Goal: Task Accomplishment & Management: Manage account settings

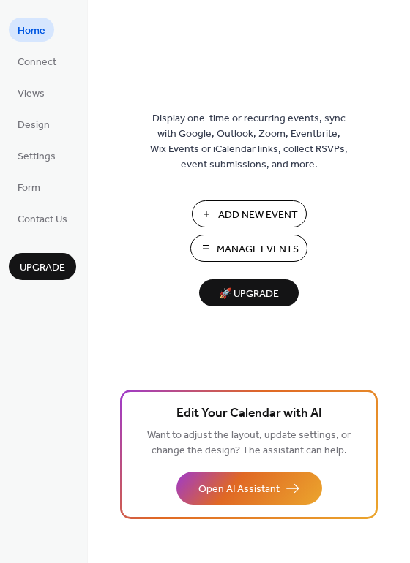
click at [263, 254] on span "Manage Events" at bounding box center [257, 249] width 82 height 15
click at [191, 250] on button "Manage Events" at bounding box center [248, 248] width 117 height 27
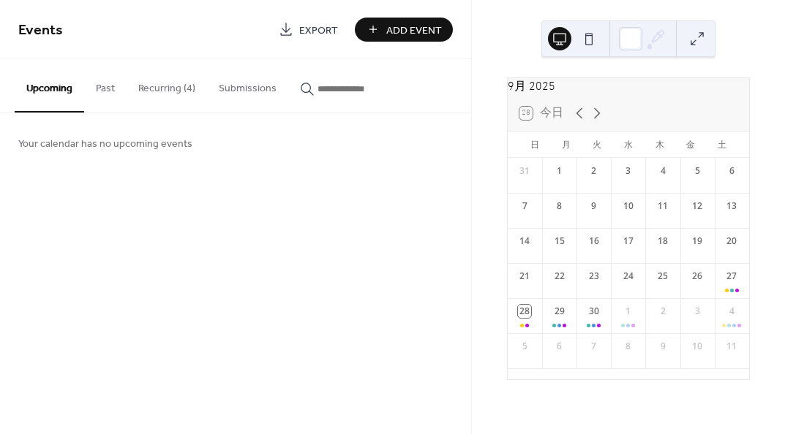
click at [178, 96] on button "Recurring (4)" at bounding box center [167, 85] width 80 height 52
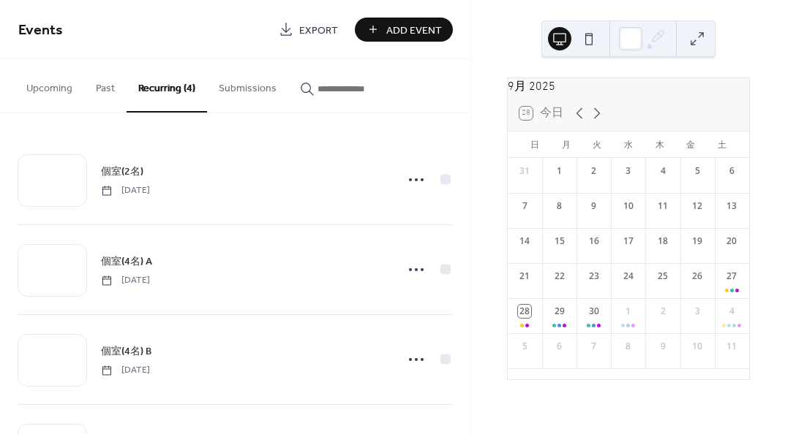
click at [333, 181] on div "個室(2名) [DATE]" at bounding box center [243, 179] width 285 height 33
click at [122, 172] on span "個室(2名)" at bounding box center [122, 172] width 42 height 15
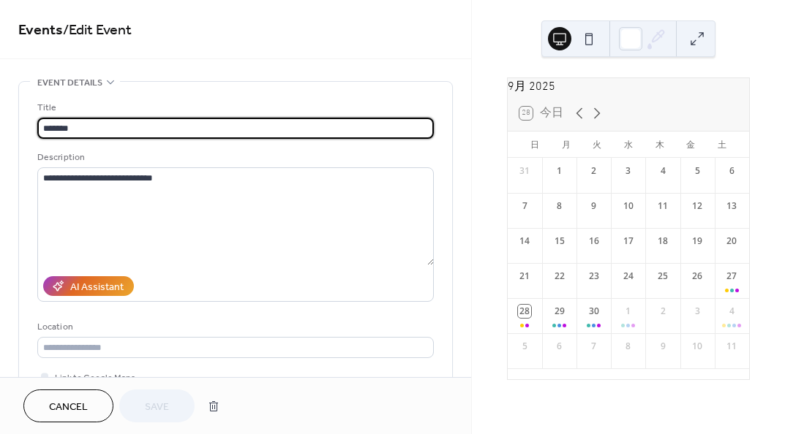
type input "**********"
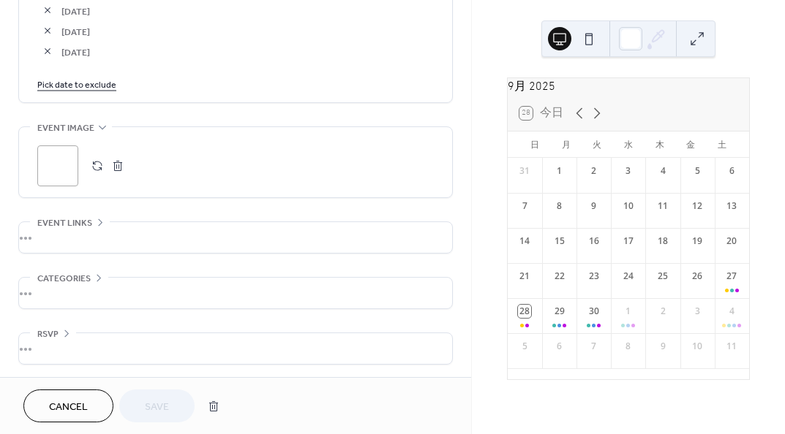
scroll to position [2635, 0]
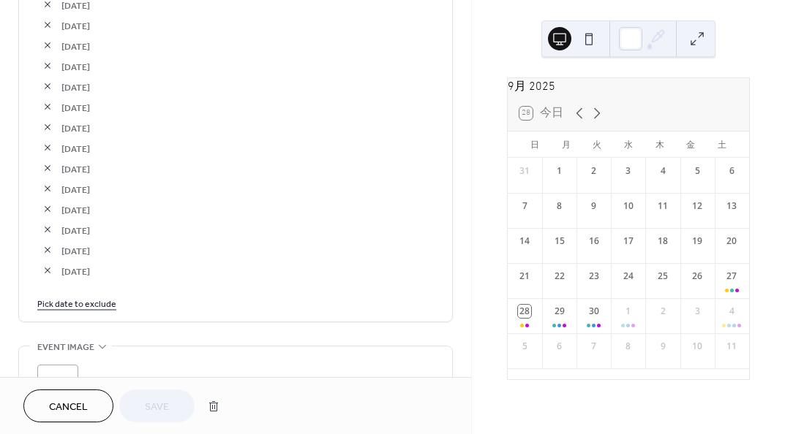
click at [94, 298] on link "Pick date to exclude" at bounding box center [76, 302] width 79 height 15
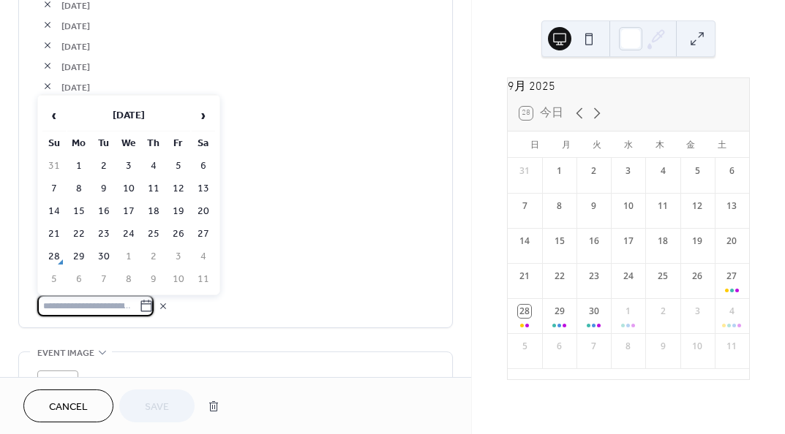
click at [197, 235] on td "27" at bounding box center [203, 234] width 23 height 21
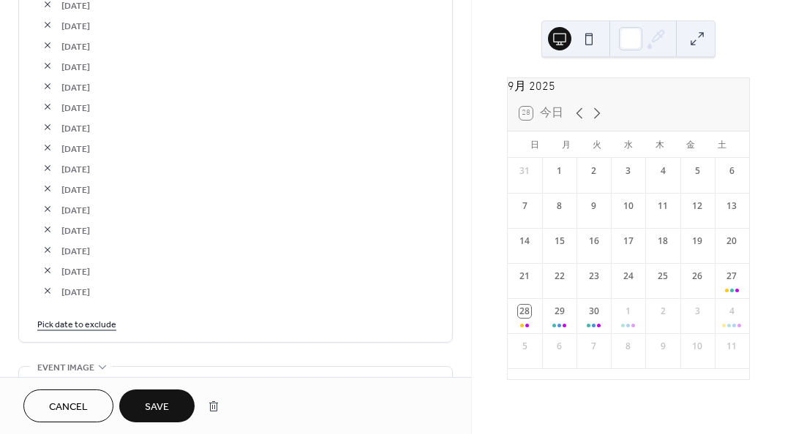
click at [171, 411] on button "Save" at bounding box center [156, 406] width 75 height 33
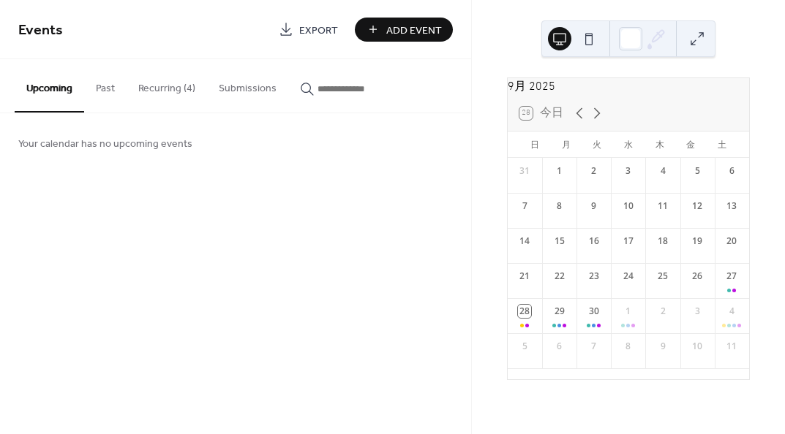
click at [155, 93] on button "Recurring (4)" at bounding box center [167, 85] width 80 height 52
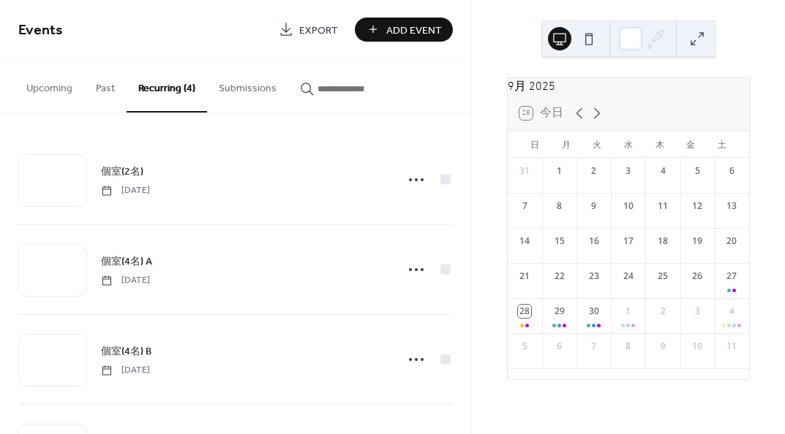
scroll to position [80, 0]
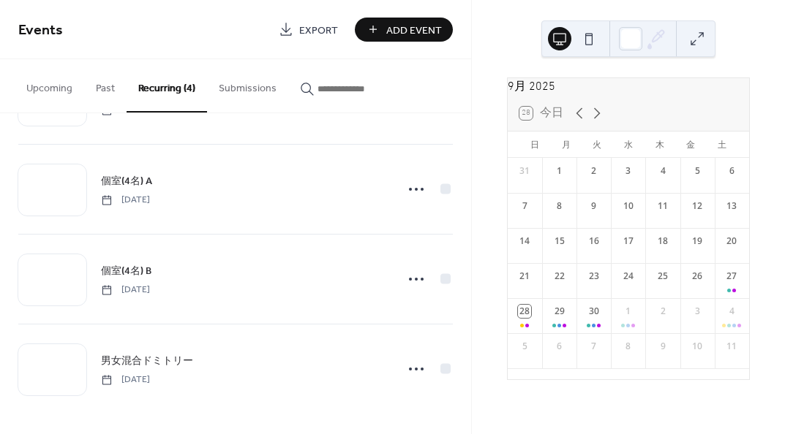
click at [132, 364] on span "男女混合ドミトリー" at bounding box center [147, 361] width 92 height 15
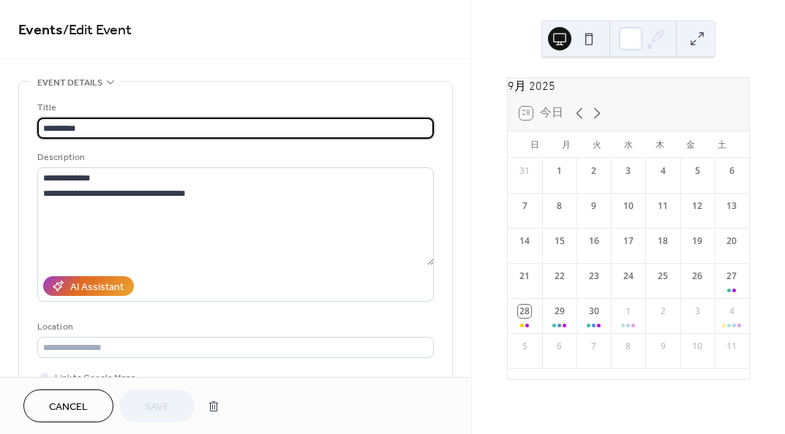
type input "**********"
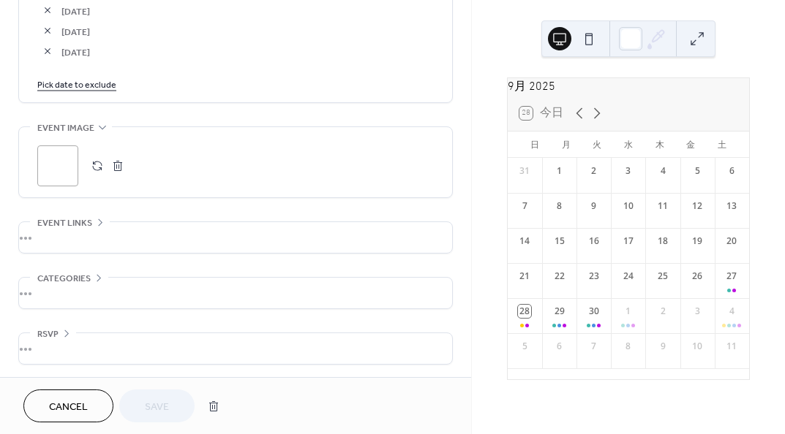
scroll to position [2217, 0]
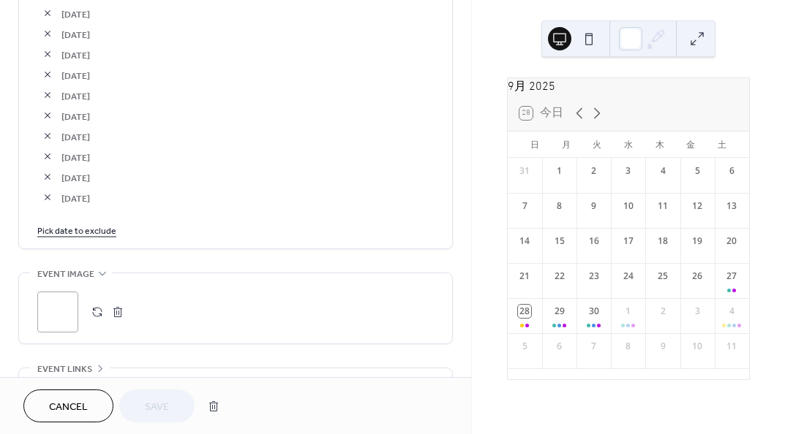
click at [91, 227] on link "Pick date to exclude" at bounding box center [76, 229] width 79 height 15
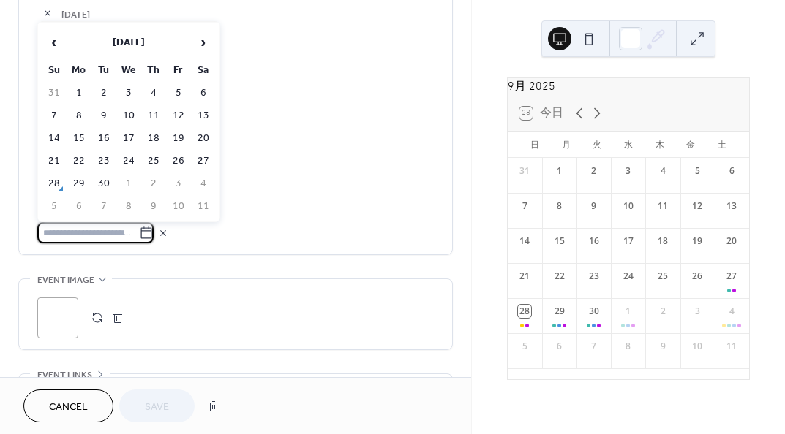
click at [199, 165] on td "27" at bounding box center [203, 161] width 23 height 21
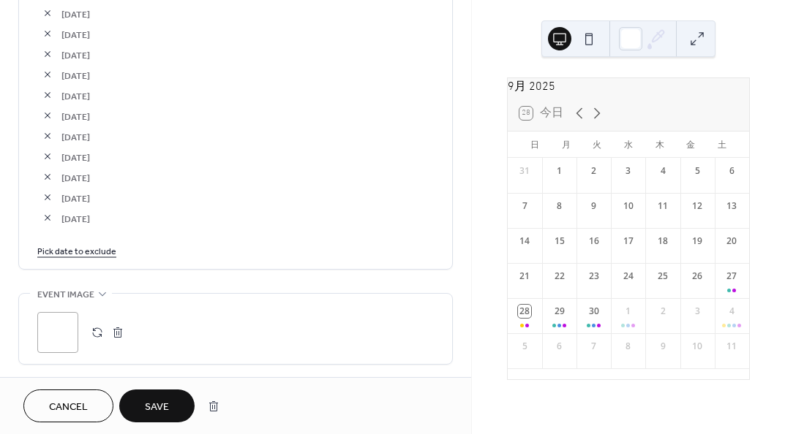
click at [103, 249] on link "Pick date to exclude" at bounding box center [76, 250] width 79 height 15
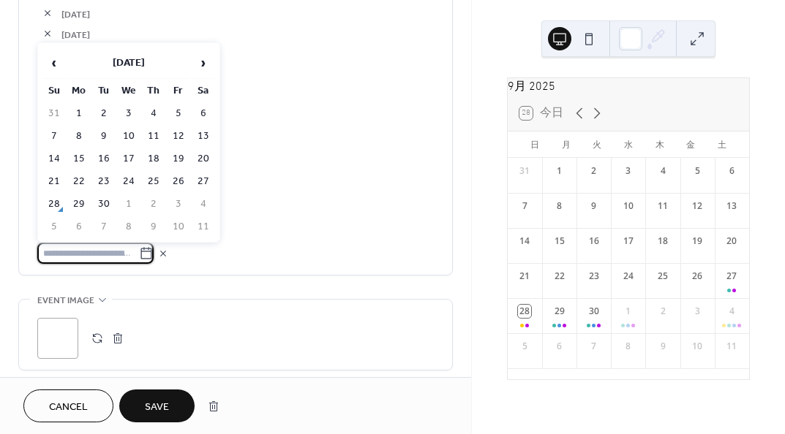
click at [203, 61] on span "›" at bounding box center [203, 62] width 22 height 29
click at [157, 157] on td "16" at bounding box center [153, 158] width 23 height 21
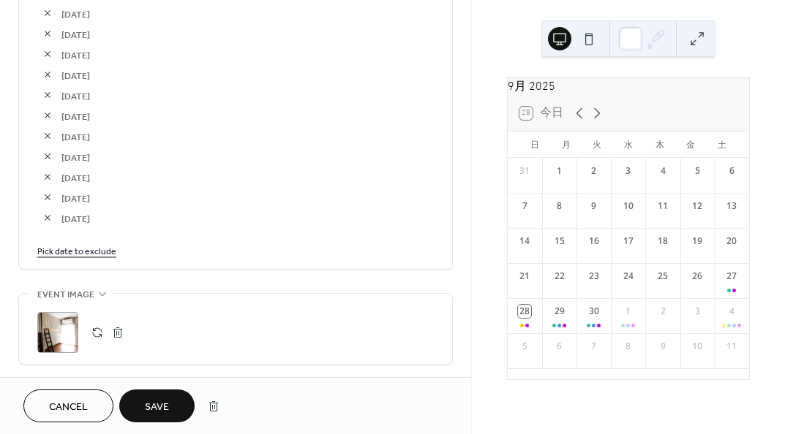
click at [94, 248] on link "Pick date to exclude" at bounding box center [76, 250] width 79 height 15
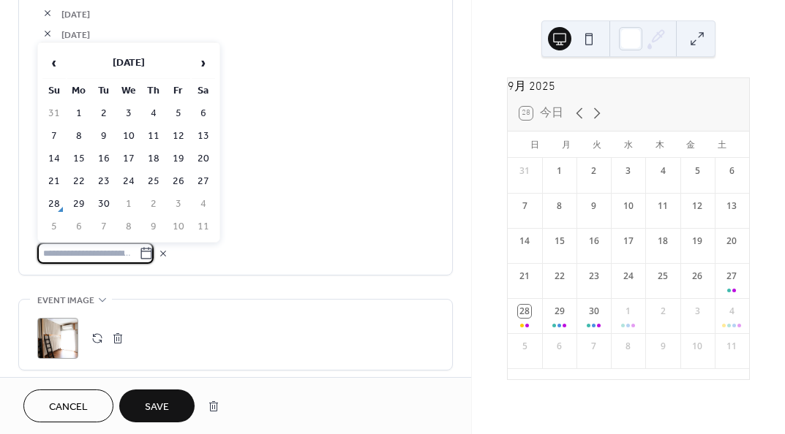
click at [201, 62] on span "›" at bounding box center [203, 62] width 22 height 29
click at [176, 154] on td "17" at bounding box center [178, 158] width 23 height 21
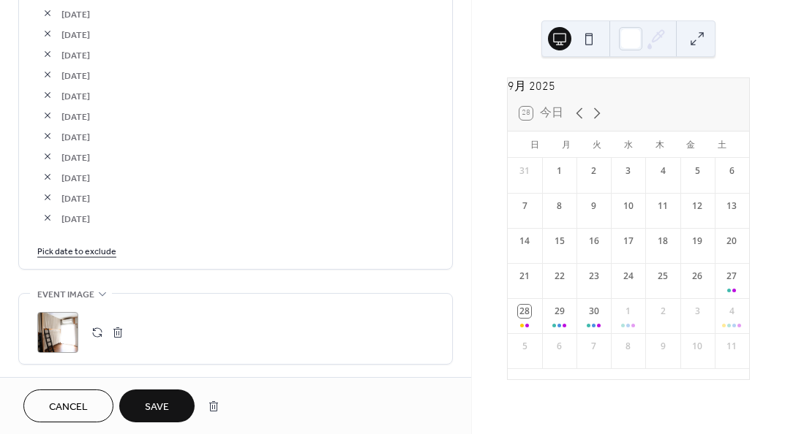
click at [102, 253] on link "Pick date to exclude" at bounding box center [76, 250] width 79 height 15
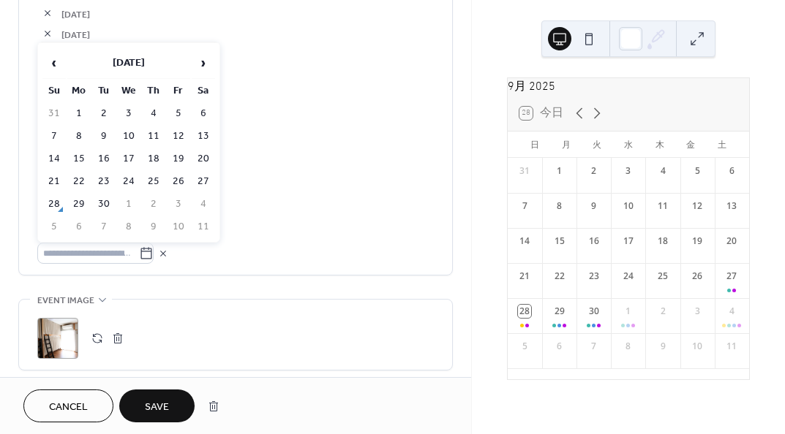
click at [205, 62] on span "›" at bounding box center [203, 62] width 22 height 29
click at [208, 159] on td "18" at bounding box center [203, 158] width 23 height 21
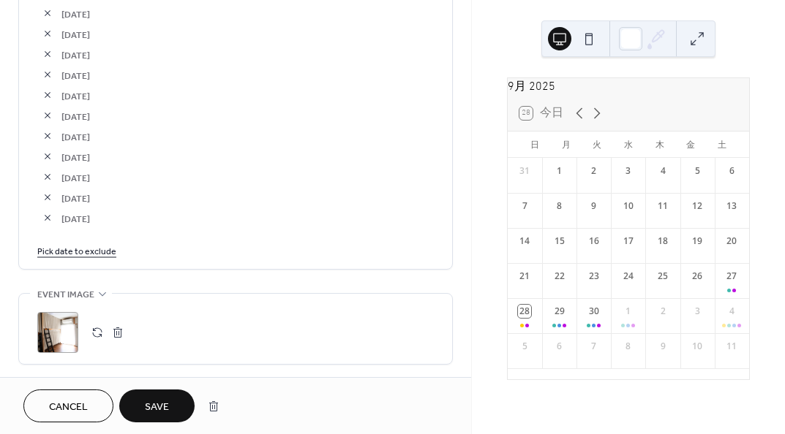
click at [110, 251] on link "Pick date to exclude" at bounding box center [76, 250] width 79 height 15
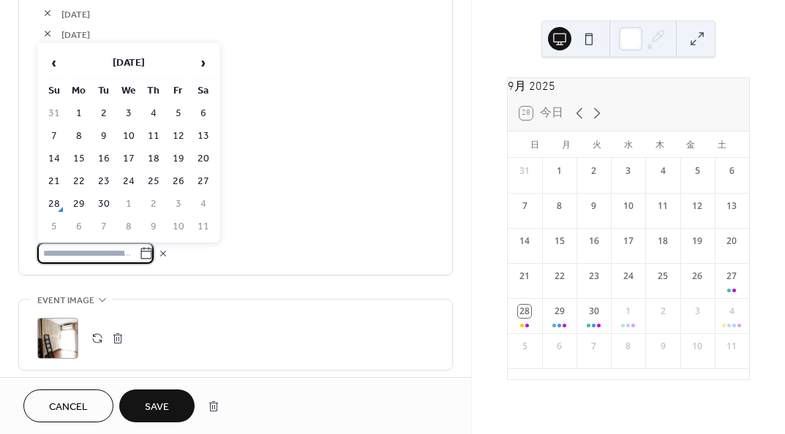
click at [197, 64] on span "›" at bounding box center [203, 62] width 22 height 29
click at [55, 178] on td "19" at bounding box center [53, 181] width 23 height 21
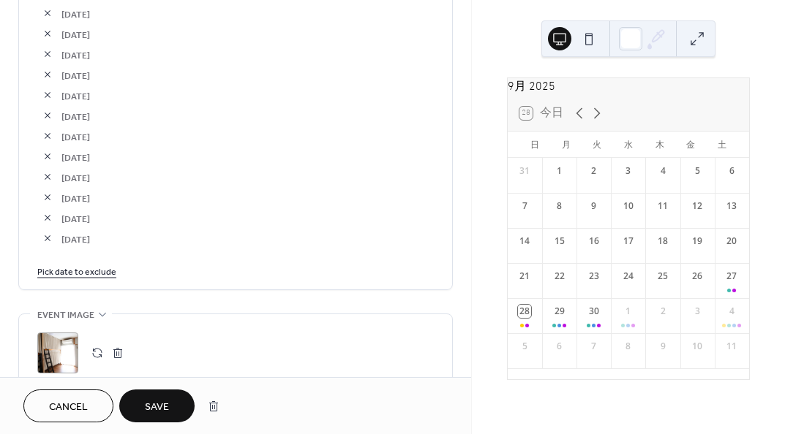
click at [158, 400] on span "Save" at bounding box center [157, 407] width 24 height 15
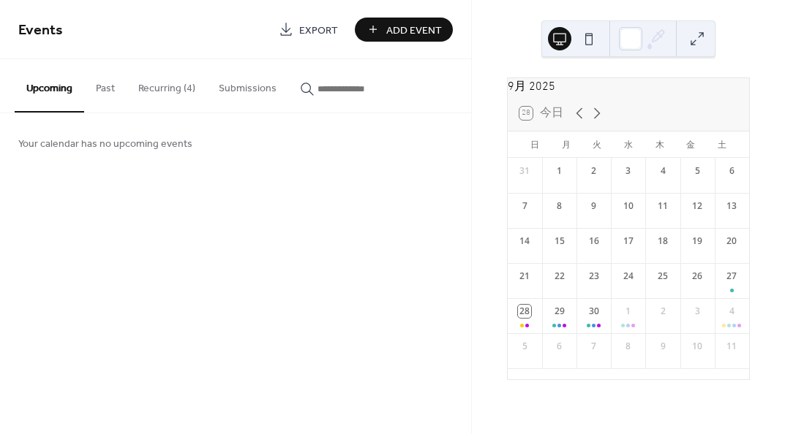
click at [159, 91] on button "Recurring (4)" at bounding box center [167, 85] width 80 height 52
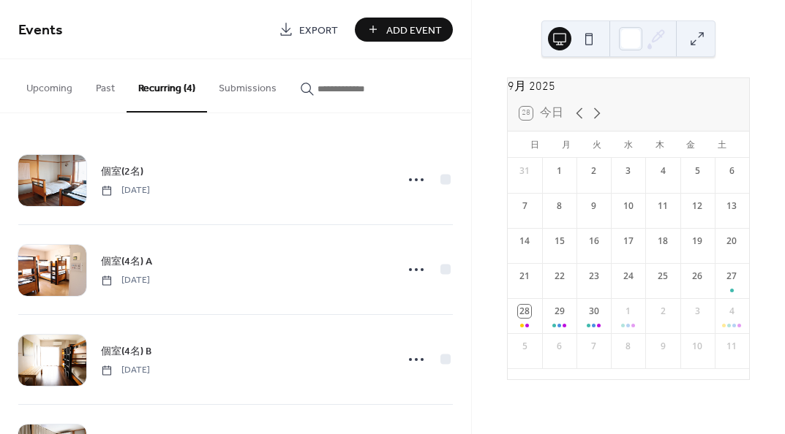
click at [129, 344] on span "個室(4名) B" at bounding box center [126, 351] width 50 height 15
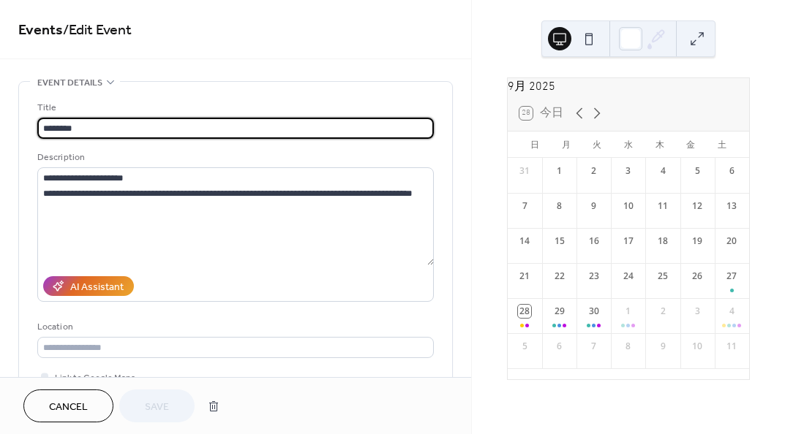
type input "**********"
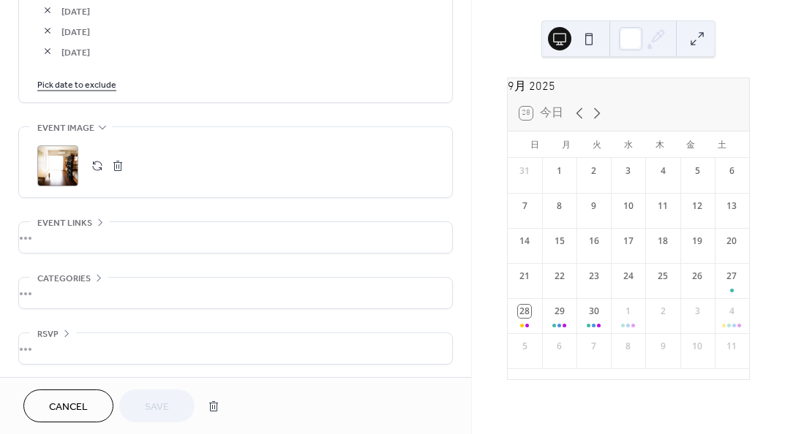
scroll to position [2565, 0]
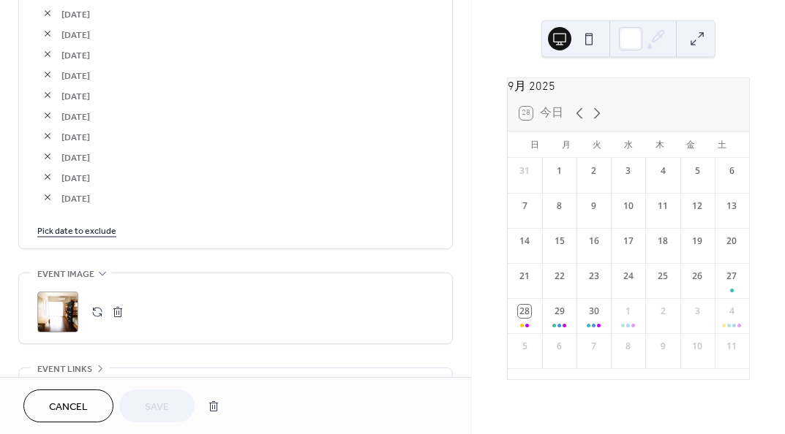
click at [105, 227] on link "Pick date to exclude" at bounding box center [76, 229] width 79 height 15
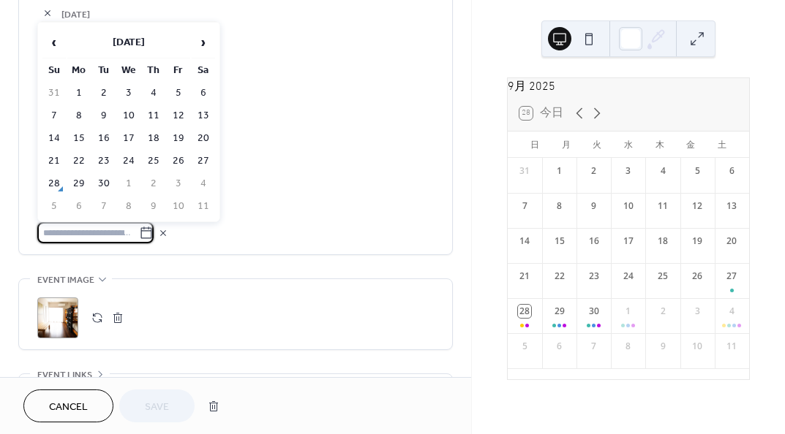
click at [206, 37] on span "›" at bounding box center [203, 42] width 22 height 29
click at [126, 182] on td "26" at bounding box center [128, 183] width 23 height 21
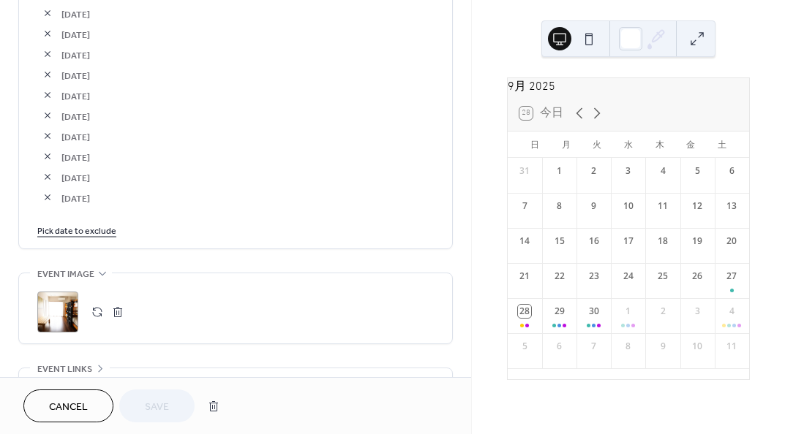
click at [102, 230] on link "Pick date to exclude" at bounding box center [76, 229] width 79 height 15
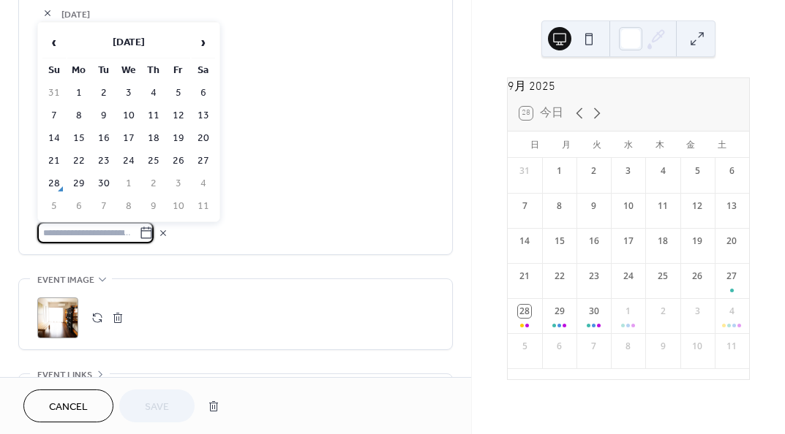
click at [210, 156] on td "27" at bounding box center [203, 161] width 23 height 21
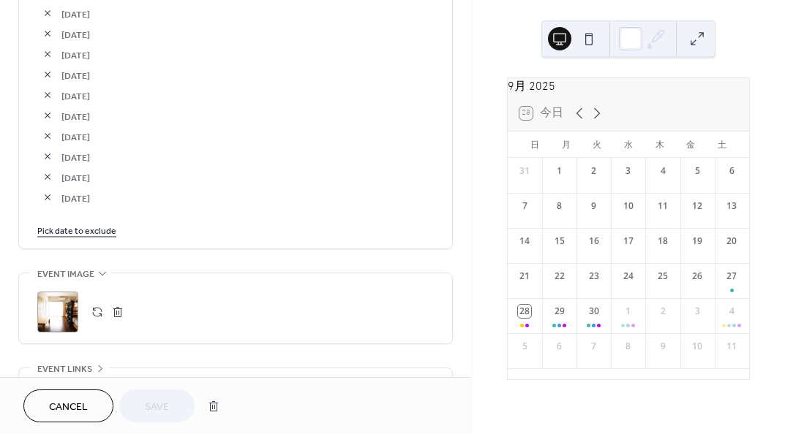
click at [67, 222] on link "Pick date to exclude" at bounding box center [76, 229] width 79 height 15
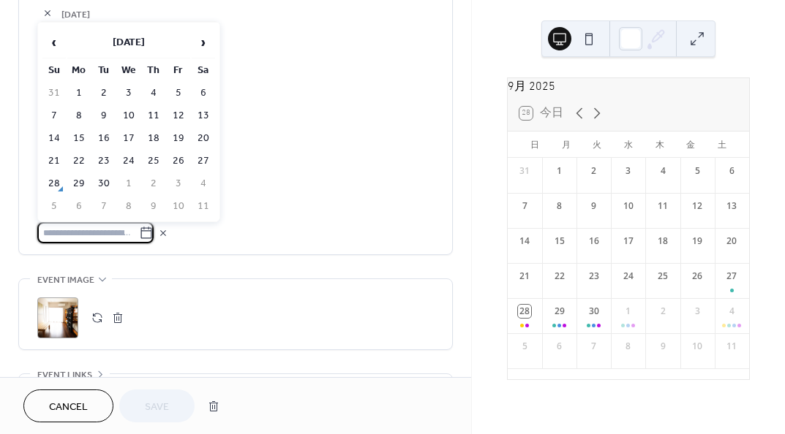
click at [199, 164] on td "27" at bounding box center [203, 161] width 23 height 21
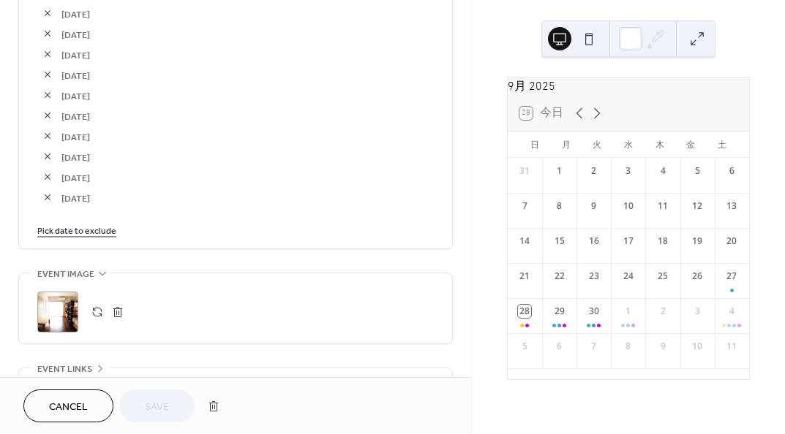
click at [249, 182] on span "[DATE]" at bounding box center [247, 177] width 372 height 15
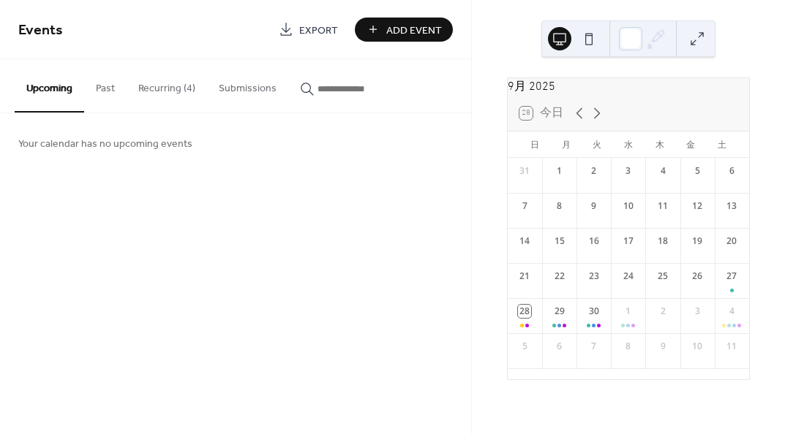
click at [179, 94] on button "Recurring (4)" at bounding box center [167, 85] width 80 height 52
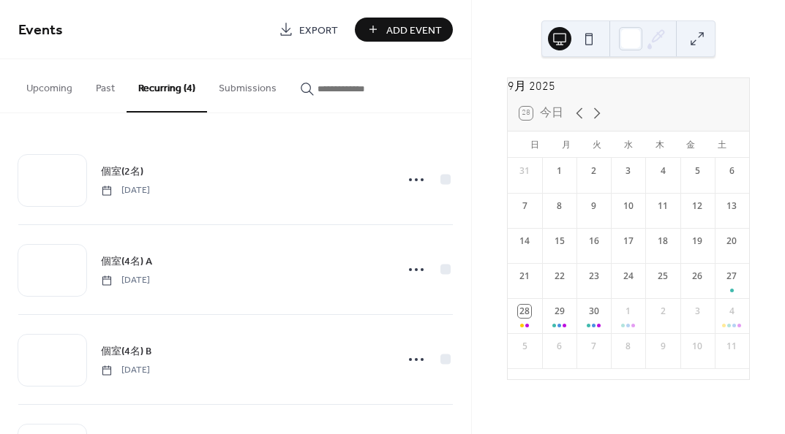
scroll to position [80, 0]
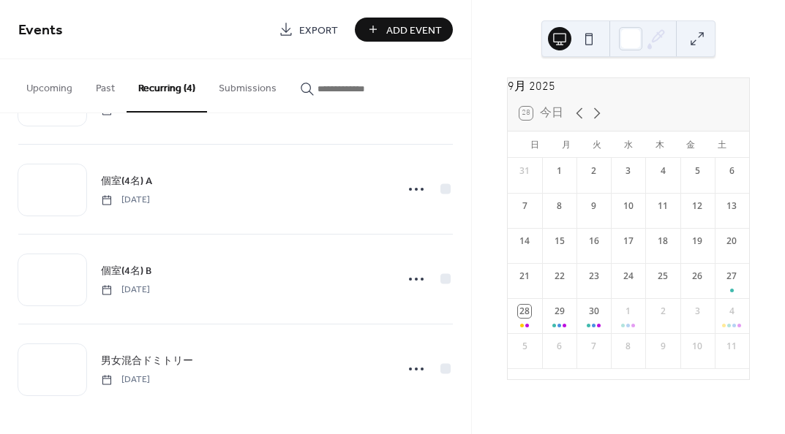
click at [141, 359] on span "男女混合ドミトリー" at bounding box center [147, 361] width 92 height 15
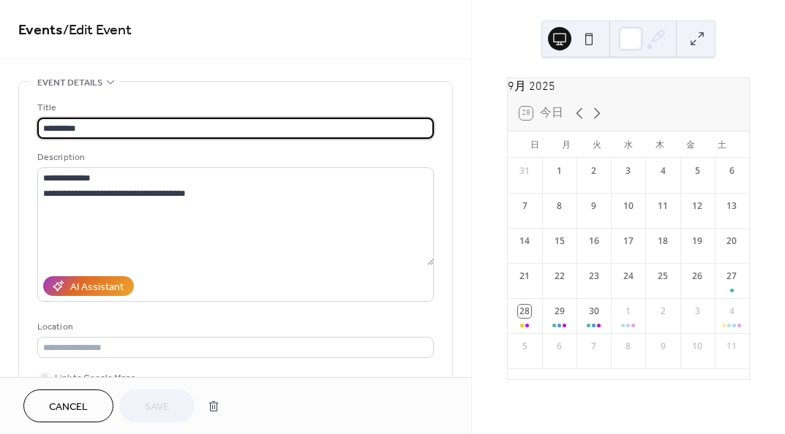
type input "**********"
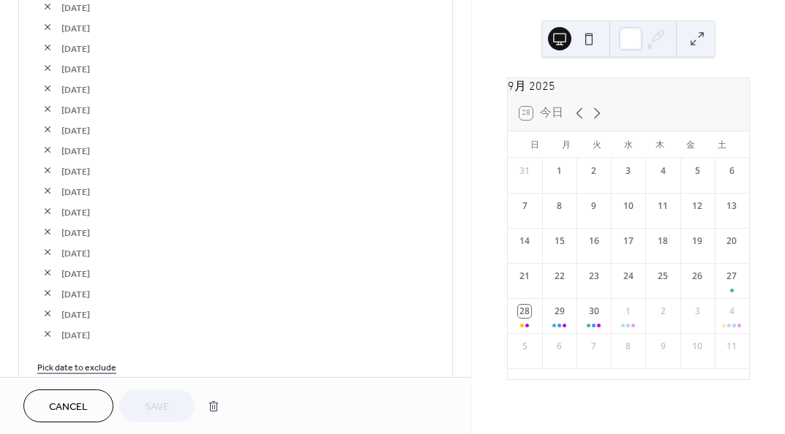
scroll to position [2340, 0]
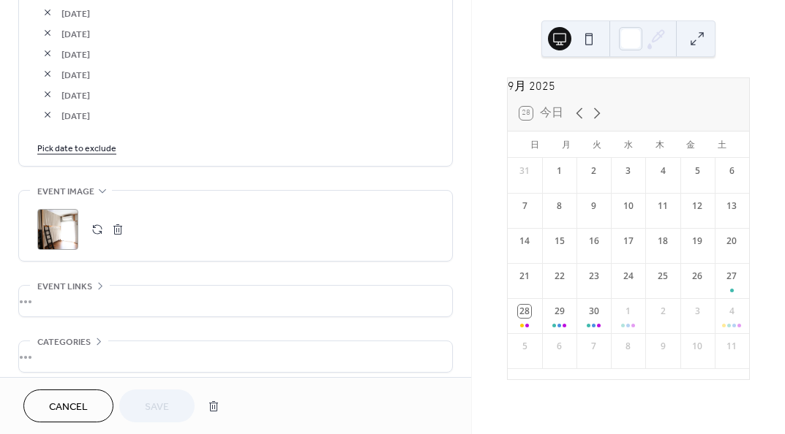
click at [97, 140] on link "Pick date to exclude" at bounding box center [76, 147] width 79 height 15
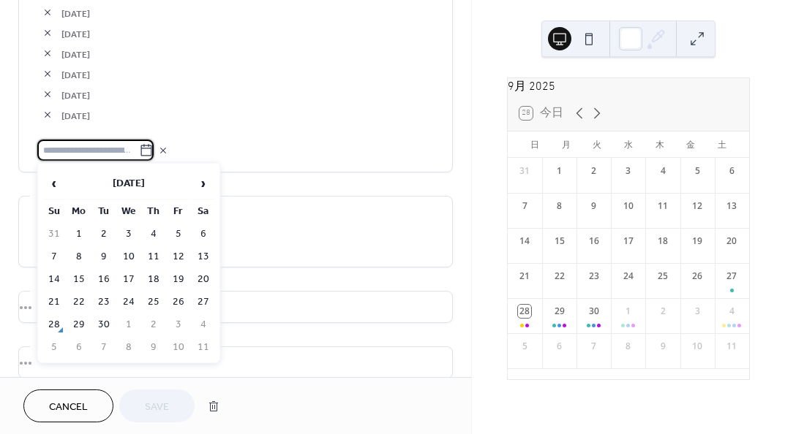
click at [197, 294] on td "27" at bounding box center [203, 302] width 23 height 21
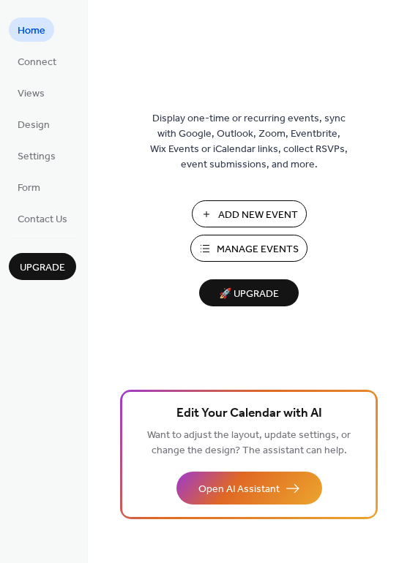
click at [216, 260] on button "Manage Events" at bounding box center [248, 248] width 117 height 27
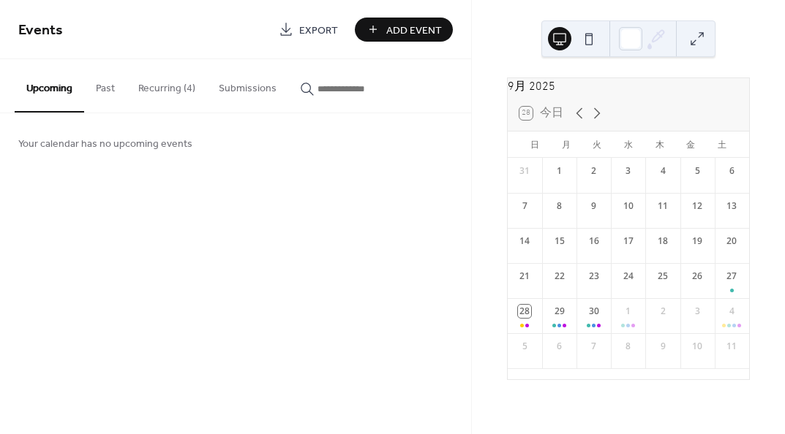
click at [173, 88] on button "Recurring (4)" at bounding box center [167, 85] width 80 height 52
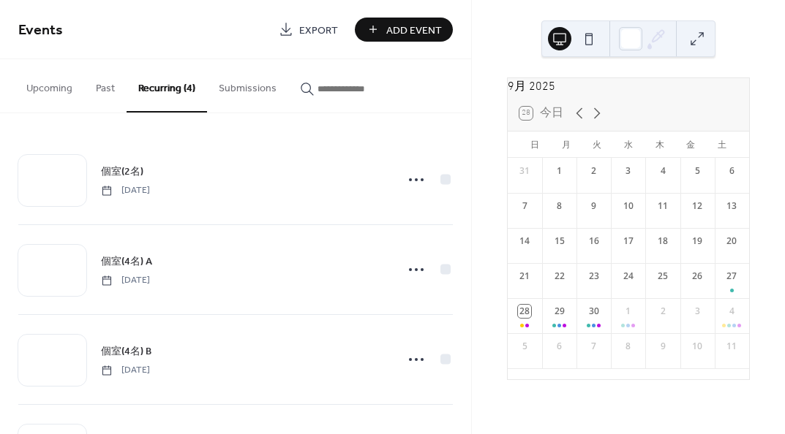
click at [134, 261] on span "個室(4名) A" at bounding box center [126, 262] width 51 height 15
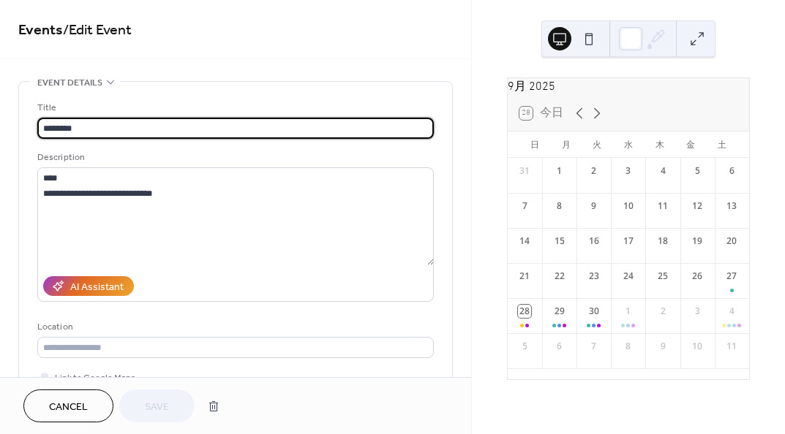
type input "**********"
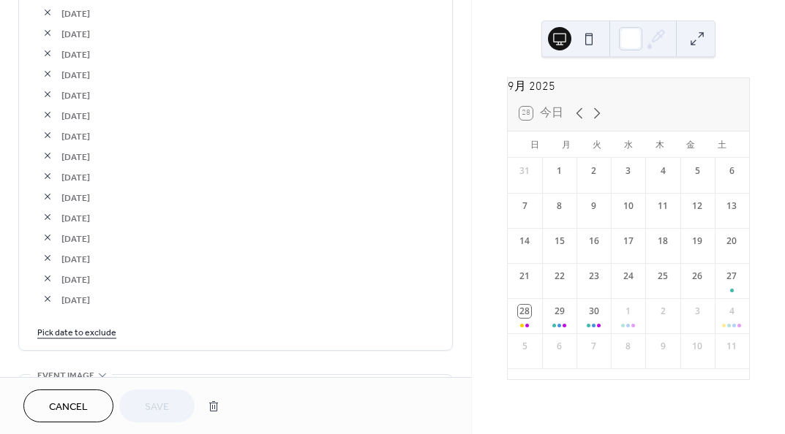
scroll to position [2414, 0]
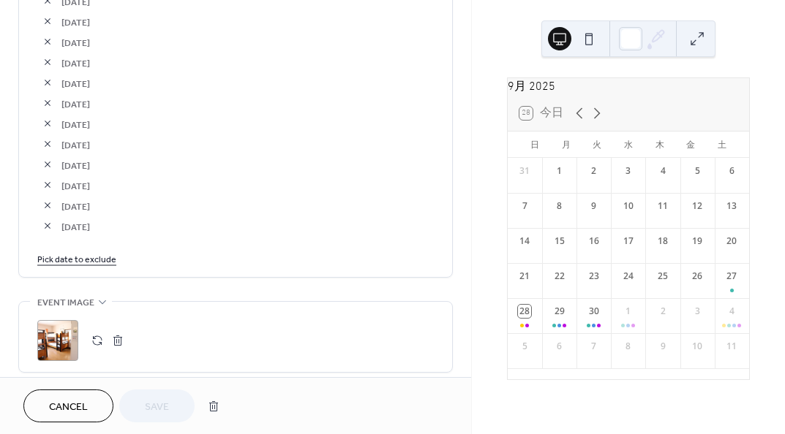
click at [102, 257] on link "Pick date to exclude" at bounding box center [76, 258] width 79 height 15
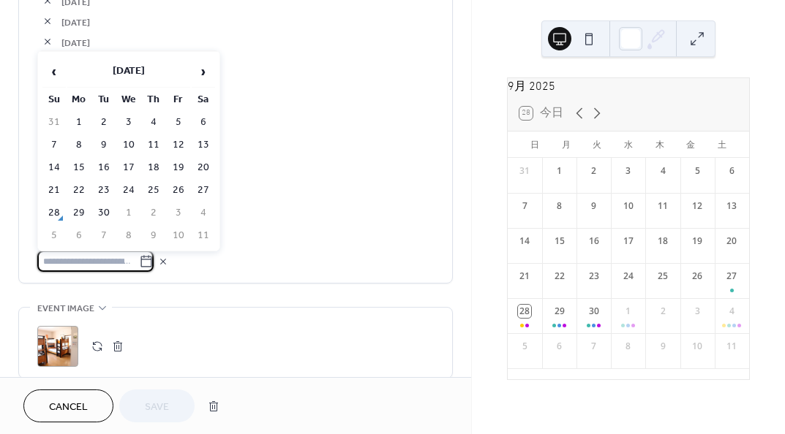
click at [200, 188] on td "27" at bounding box center [203, 190] width 23 height 21
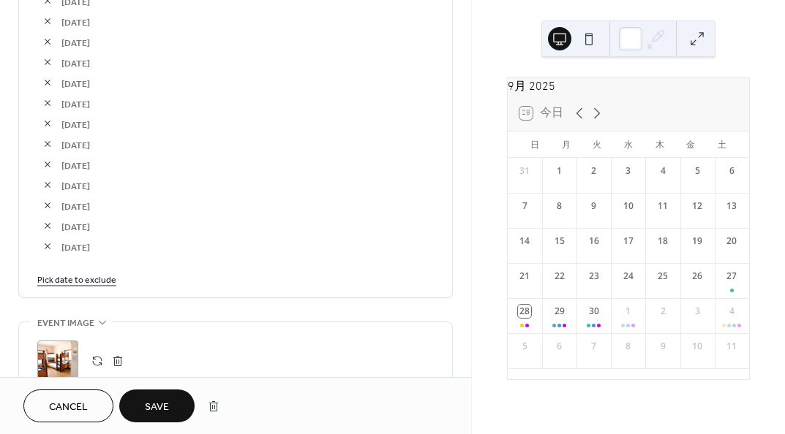
click at [152, 391] on button "Save" at bounding box center [156, 406] width 75 height 33
